Goal: Task Accomplishment & Management: Understand process/instructions

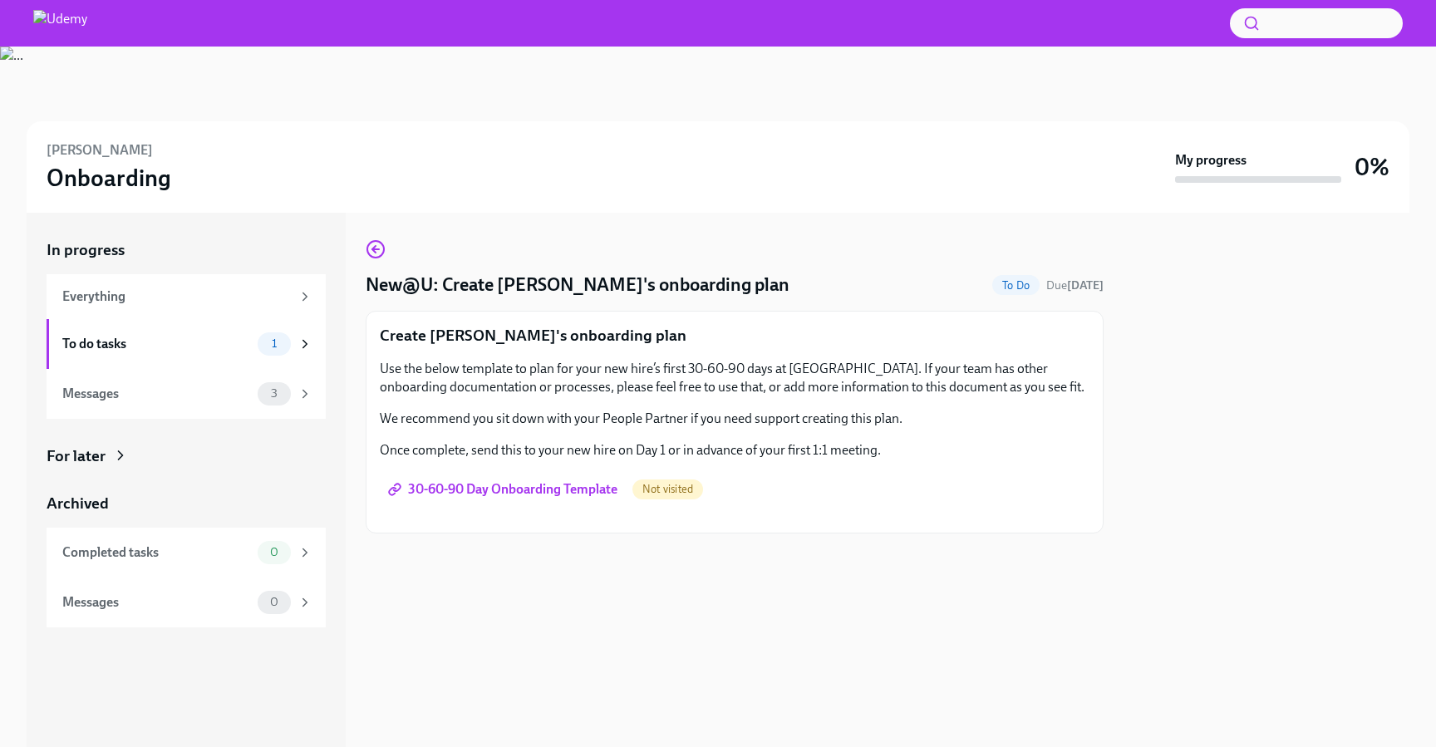
click at [833, 389] on p "Use the below template to plan for your new hire’s first 30-60-90 days at [GEOG…" at bounding box center [735, 378] width 710 height 37
click at [564, 492] on span "30-60-90 Day Onboarding Template" at bounding box center [504, 489] width 226 height 17
click at [595, 342] on p "Create [PERSON_NAME]'s onboarding plan" at bounding box center [735, 336] width 710 height 22
click at [568, 342] on p "Create [PERSON_NAME]'s onboarding plan" at bounding box center [735, 336] width 710 height 22
click at [702, 434] on div "Use the below template to plan for your new hire’s first 30-60-90 days at Udemy…" at bounding box center [735, 410] width 710 height 100
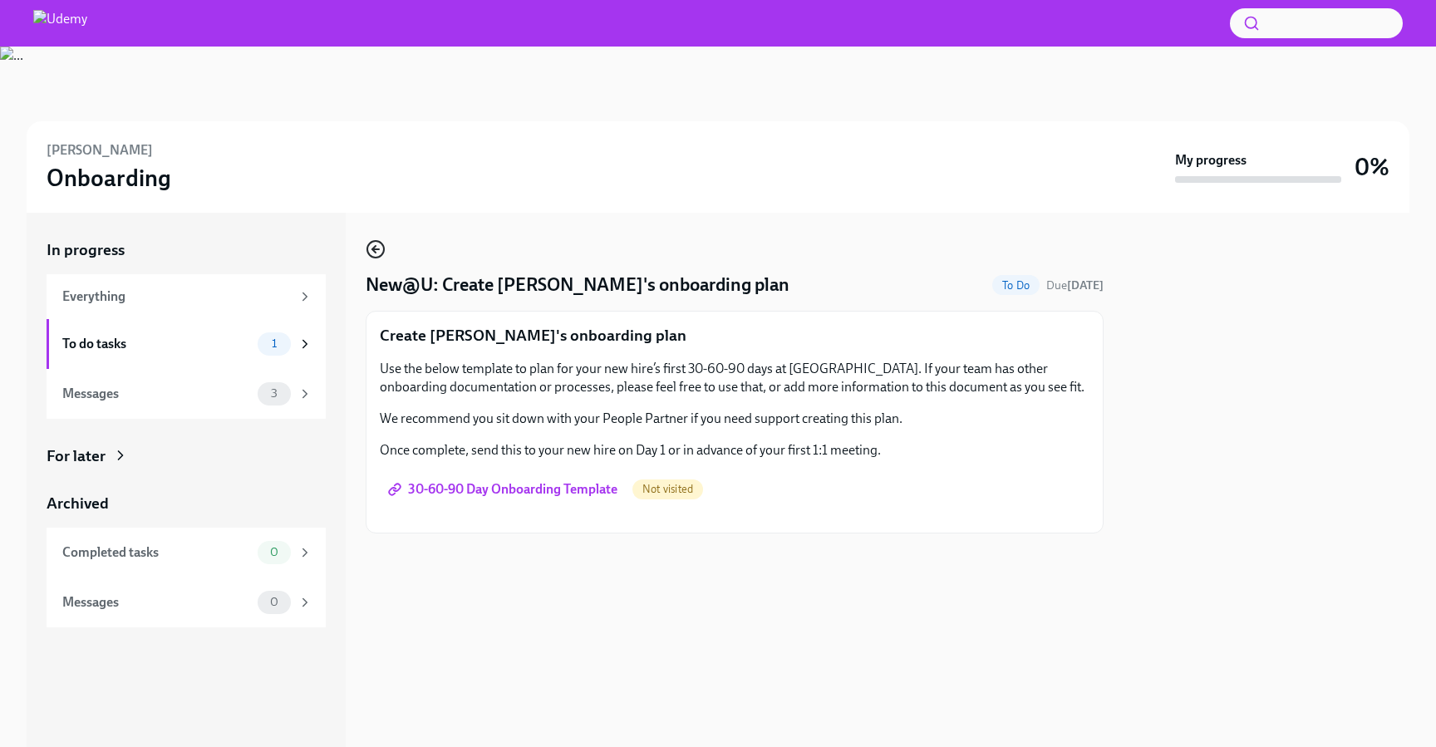
click at [378, 246] on icon "button" at bounding box center [376, 249] width 20 height 20
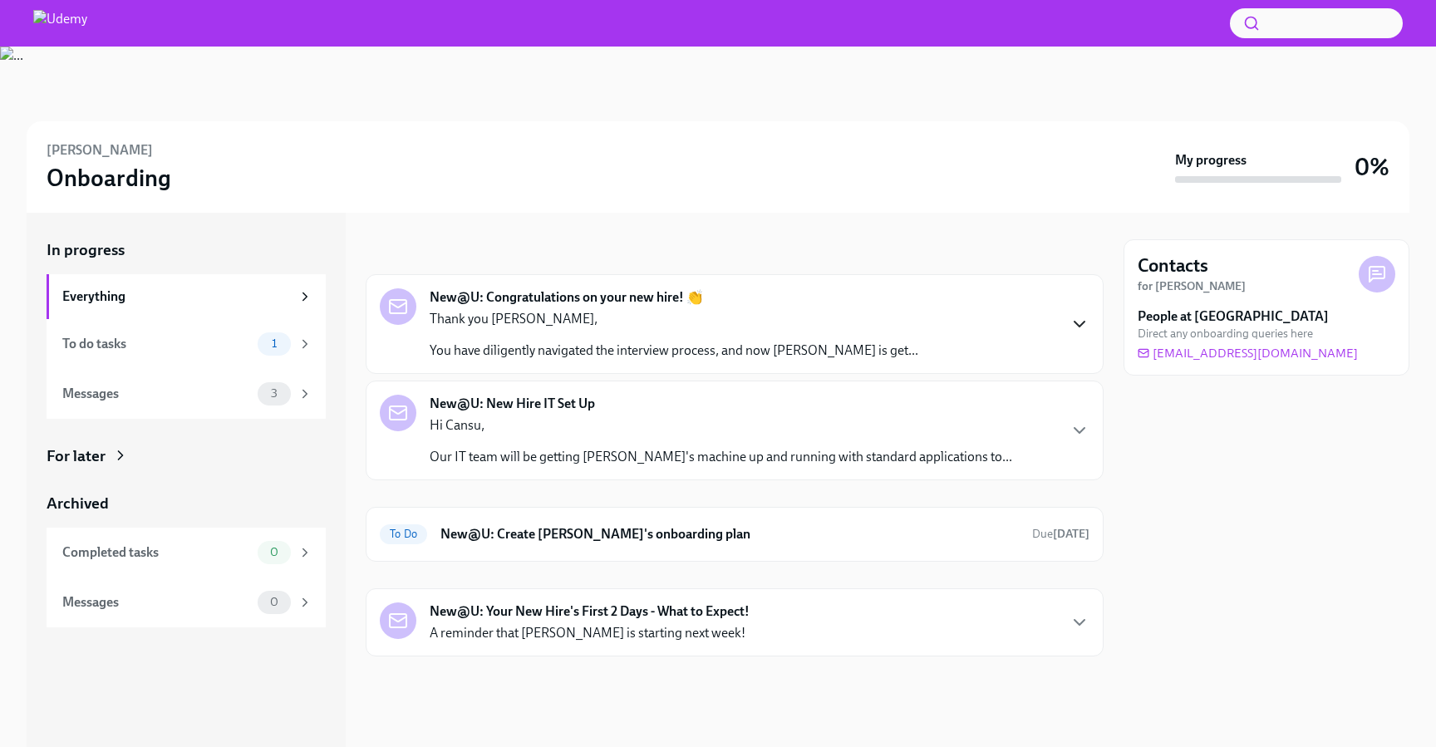
click at [1086, 318] on icon "button" at bounding box center [1079, 324] width 20 height 20
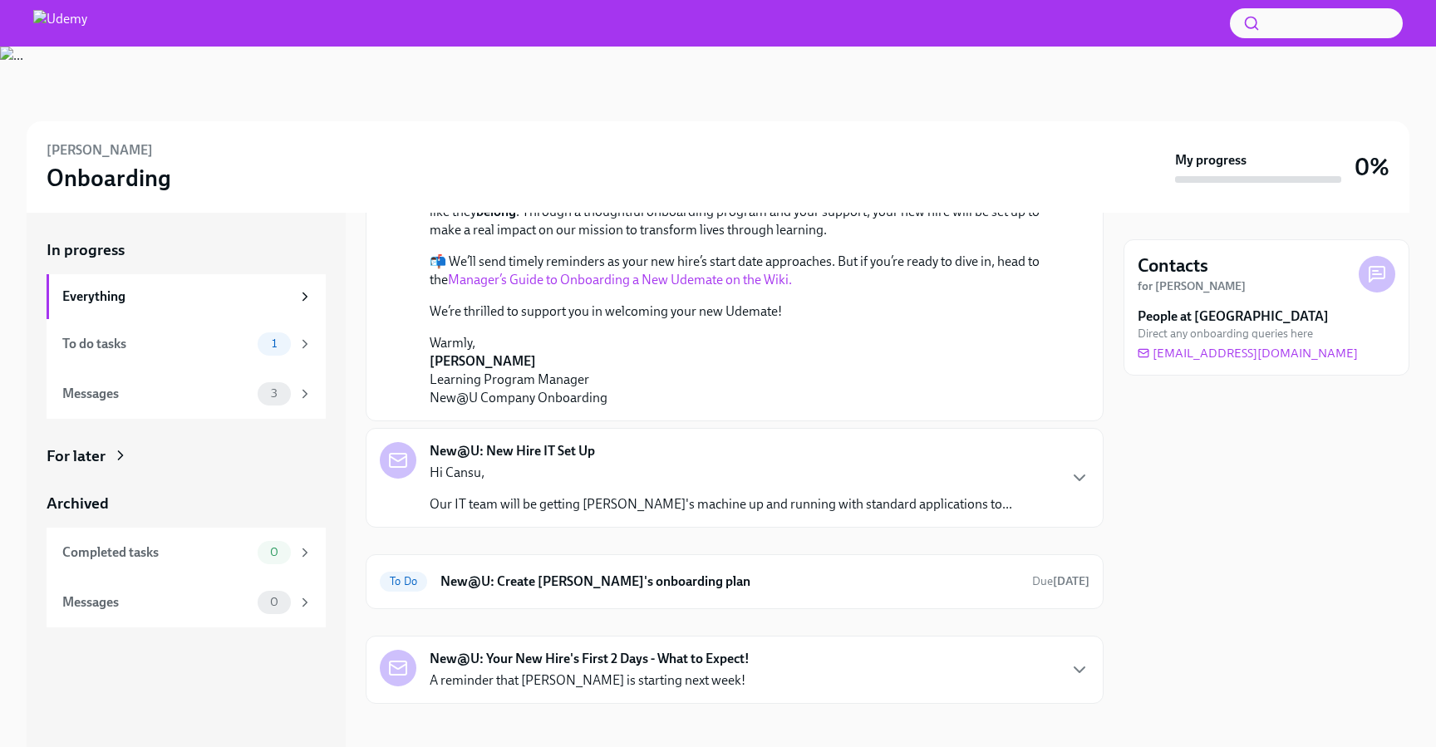
scroll to position [435, 0]
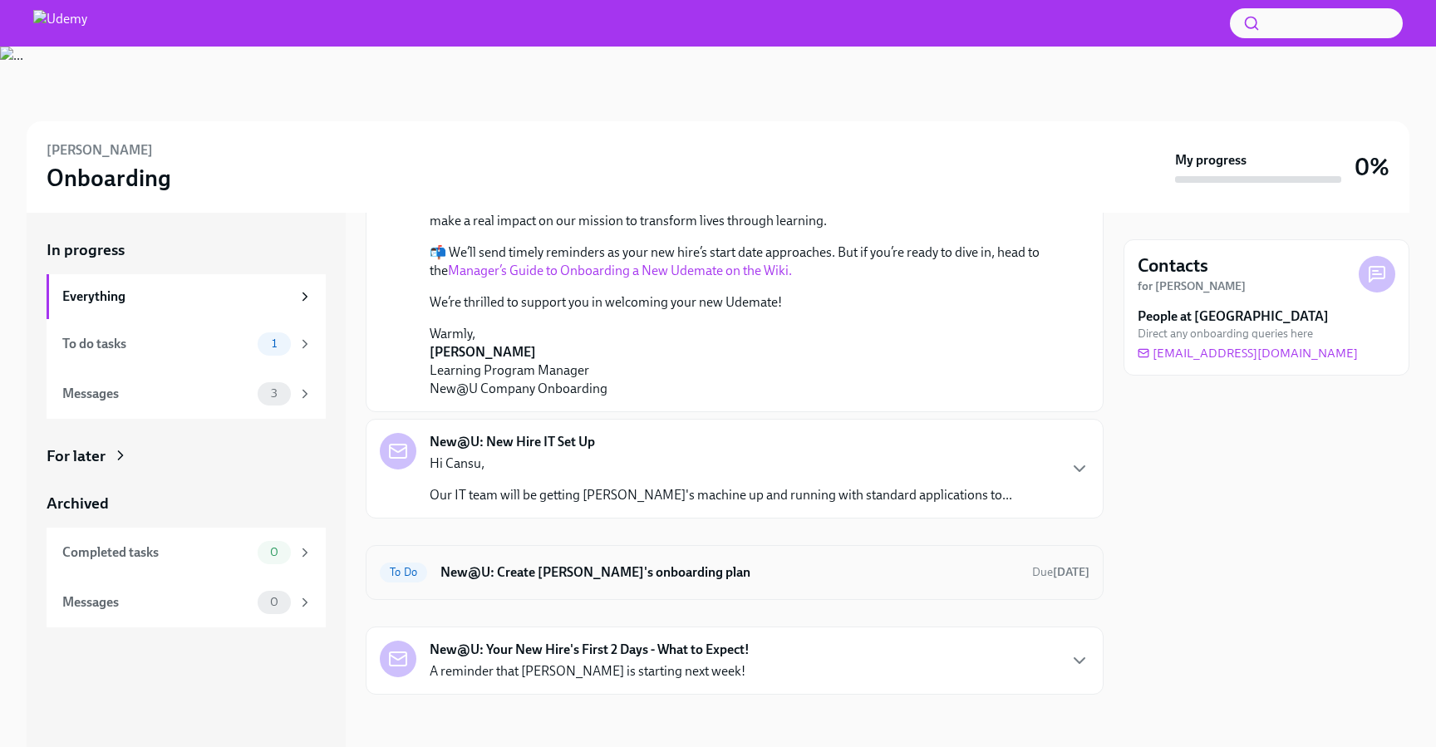
click at [957, 586] on div "To Do New@U: Create Fatih's onboarding plan Due in 2 days" at bounding box center [735, 572] width 738 height 55
click at [1003, 569] on h6 "New@U: Create [PERSON_NAME]'s onboarding plan" at bounding box center [729, 572] width 578 height 18
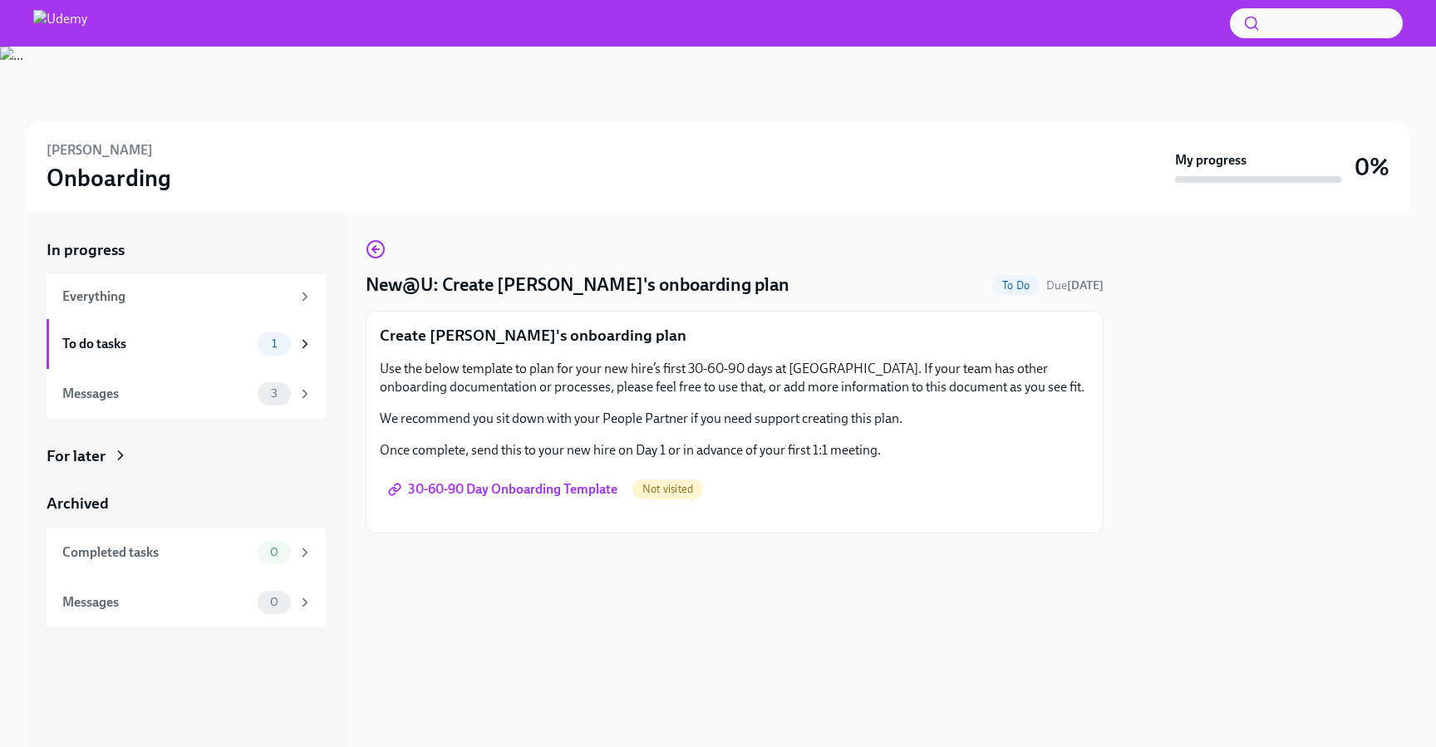
click at [1031, 291] on div "To Do Due in 2 days" at bounding box center [1047, 285] width 111 height 20
click at [1016, 290] on span "To Do" at bounding box center [1015, 285] width 47 height 12
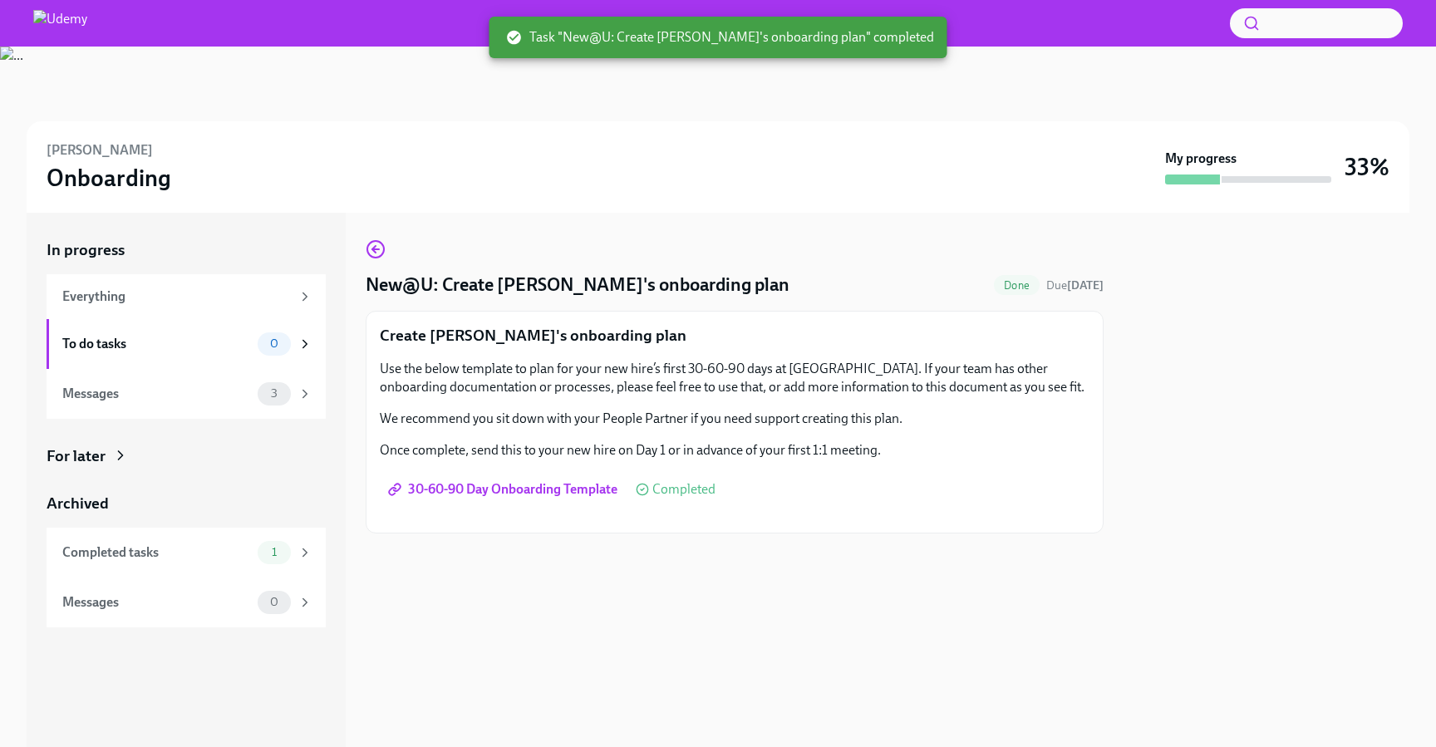
click at [725, 307] on div "New@U: Create [PERSON_NAME]'s onboarding plan Done Due [DATE] Create [PERSON_NA…" at bounding box center [735, 386] width 738 height 294
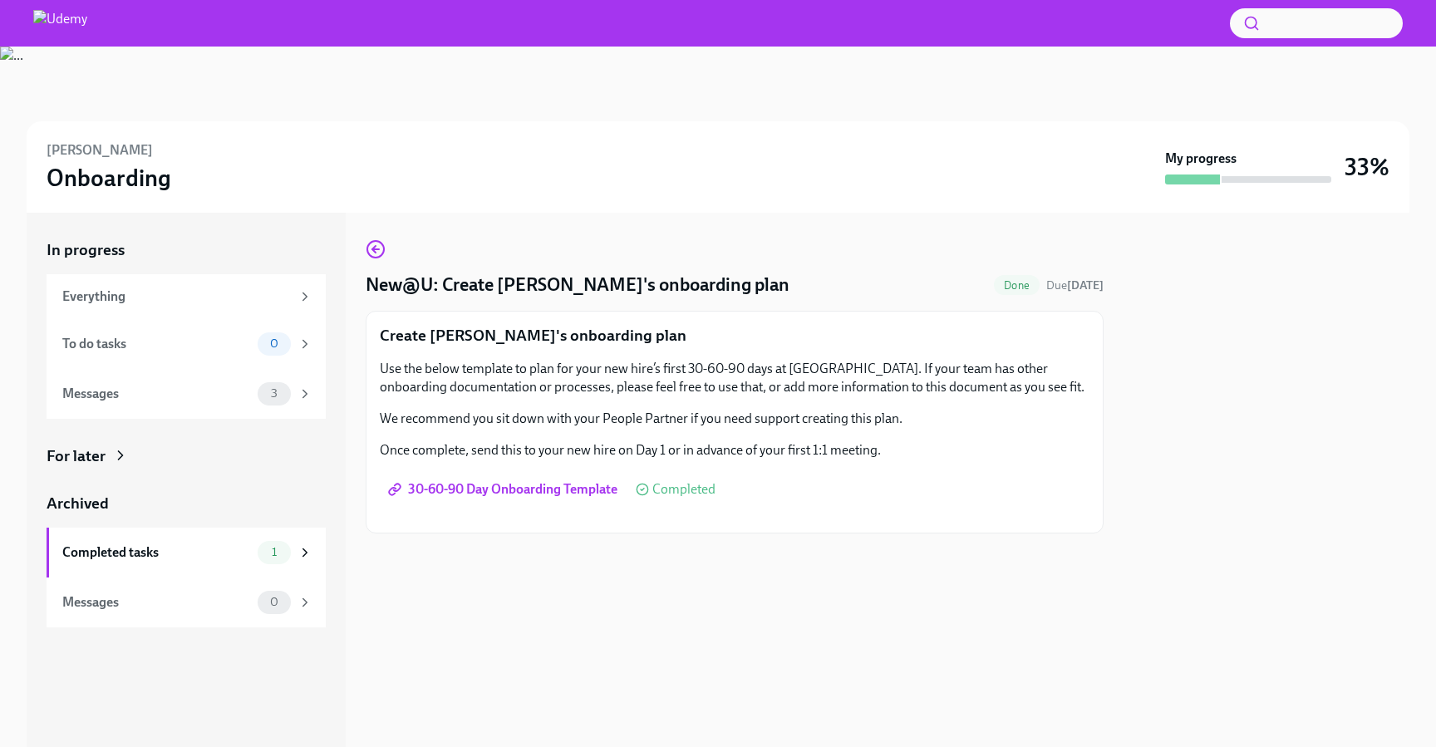
click at [916, 308] on div "New@U: Create [PERSON_NAME]'s onboarding plan Done Due [DATE] Create [PERSON_NA…" at bounding box center [735, 386] width 738 height 294
click at [215, 344] on div "To do tasks" at bounding box center [156, 344] width 189 height 18
